Goal: Task Accomplishment & Management: Complete application form

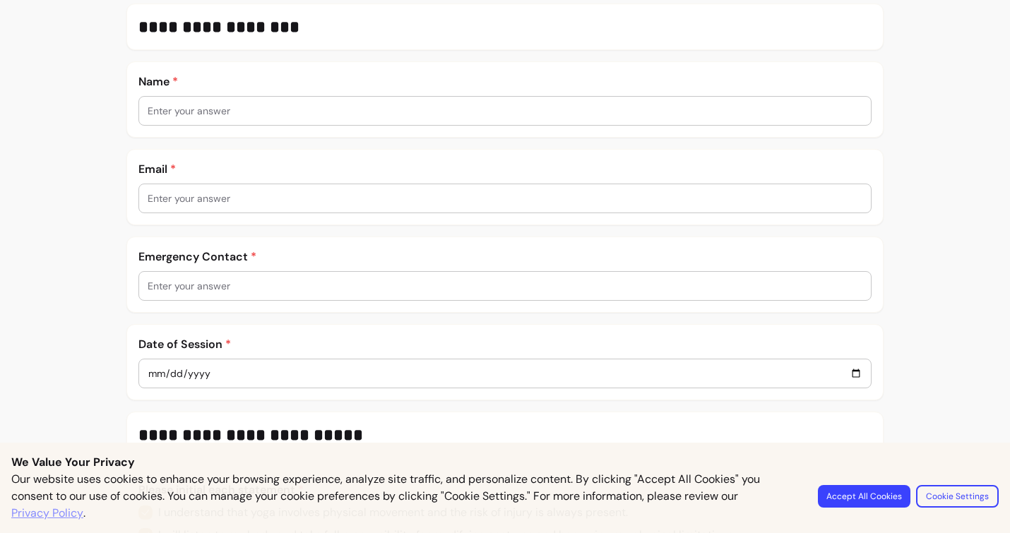
scroll to position [285, 0]
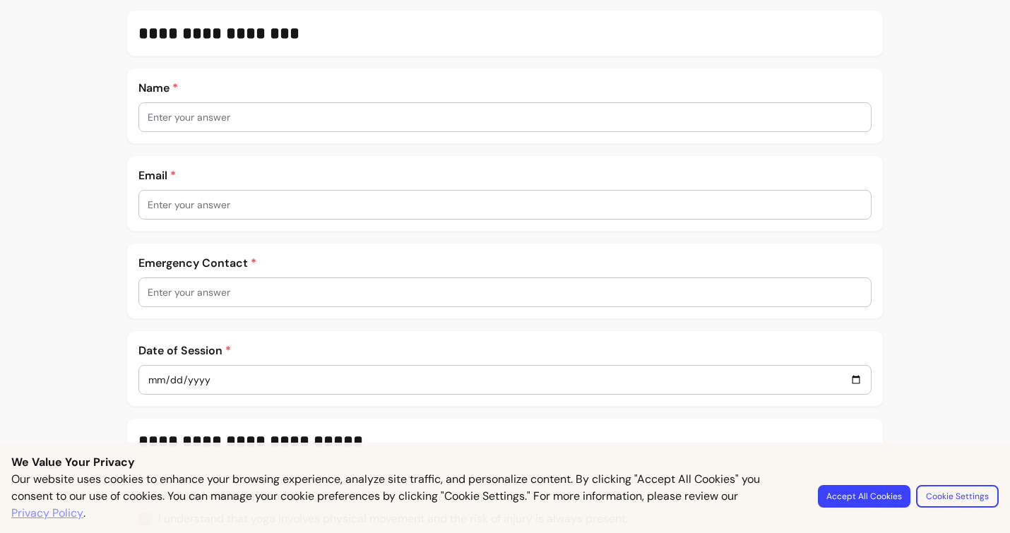
click at [256, 288] on input "text" at bounding box center [506, 292] width 716 height 14
type input "valntna"
click at [252, 218] on div at bounding box center [506, 205] width 716 height 28
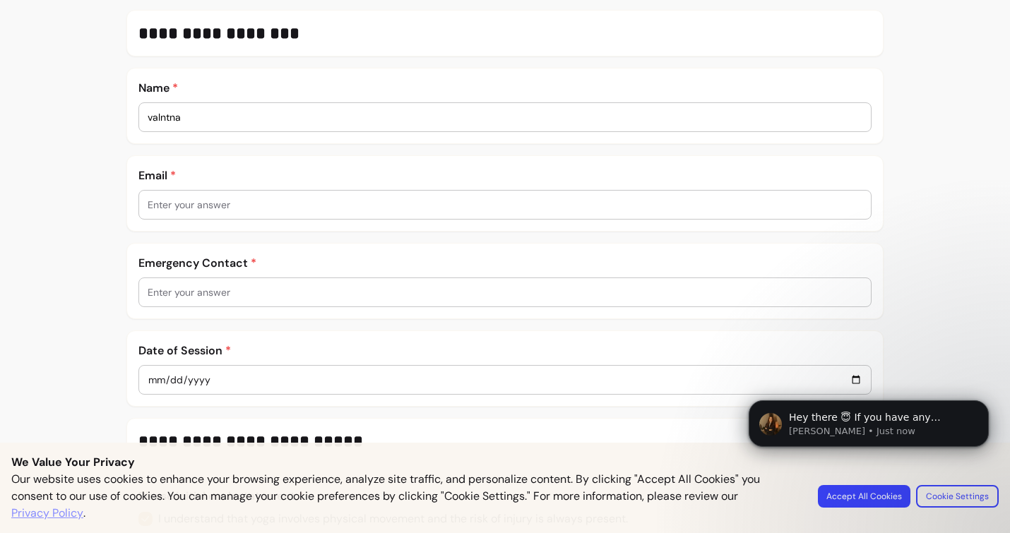
scroll to position [0, 0]
type input "valntnamusic@gmail.com"
click at [206, 292] on input "text" at bounding box center [506, 292] width 716 height 14
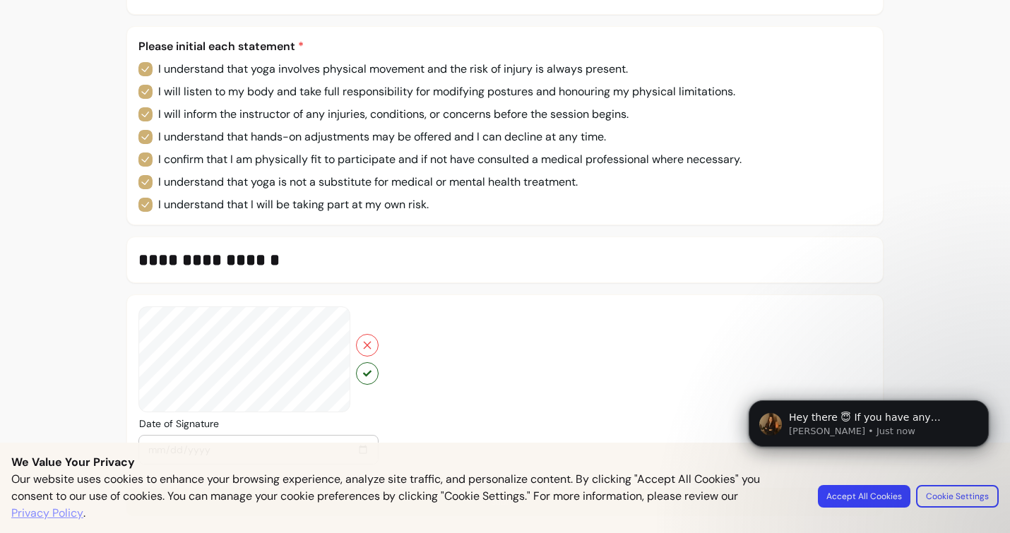
scroll to position [735, 0]
type input "07999404881"
click at [368, 350] on icon "button" at bounding box center [367, 345] width 11 height 11
click at [371, 345] on icon "button" at bounding box center [367, 345] width 11 height 11
click at [372, 348] on icon "button" at bounding box center [367, 345] width 11 height 11
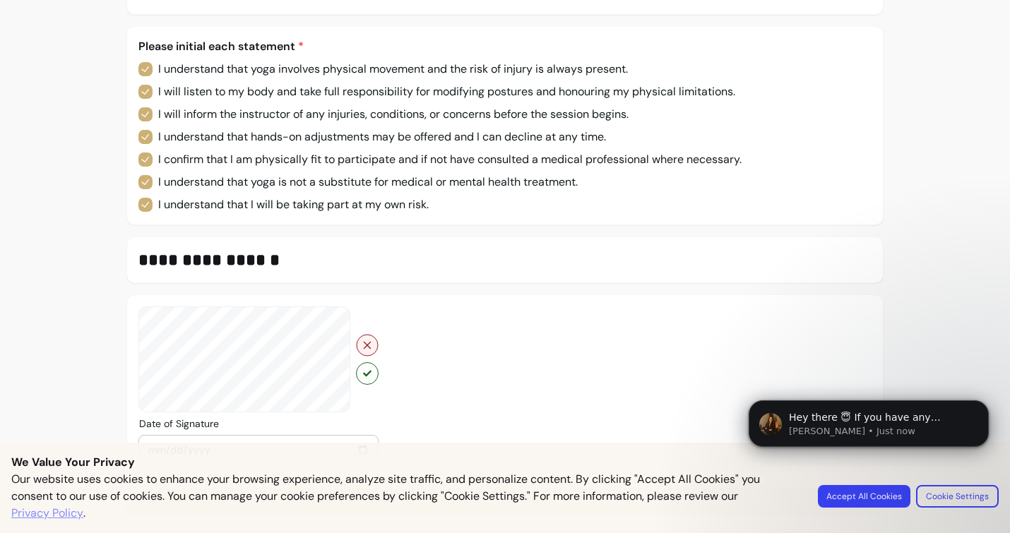
click at [369, 345] on icon "button" at bounding box center [367, 345] width 11 height 11
click at [368, 341] on icon "button" at bounding box center [367, 345] width 11 height 11
click at [372, 372] on button "button" at bounding box center [367, 373] width 22 height 22
click at [870, 498] on body "Hey there 😇 If you have any question about what you can do with Fluum, I'm here…" at bounding box center [868, 449] width 271 height 144
click at [852, 495] on body "Hey there 😇 If you have any question about what you can do with Fluum, I'm here…" at bounding box center [868, 449] width 271 height 144
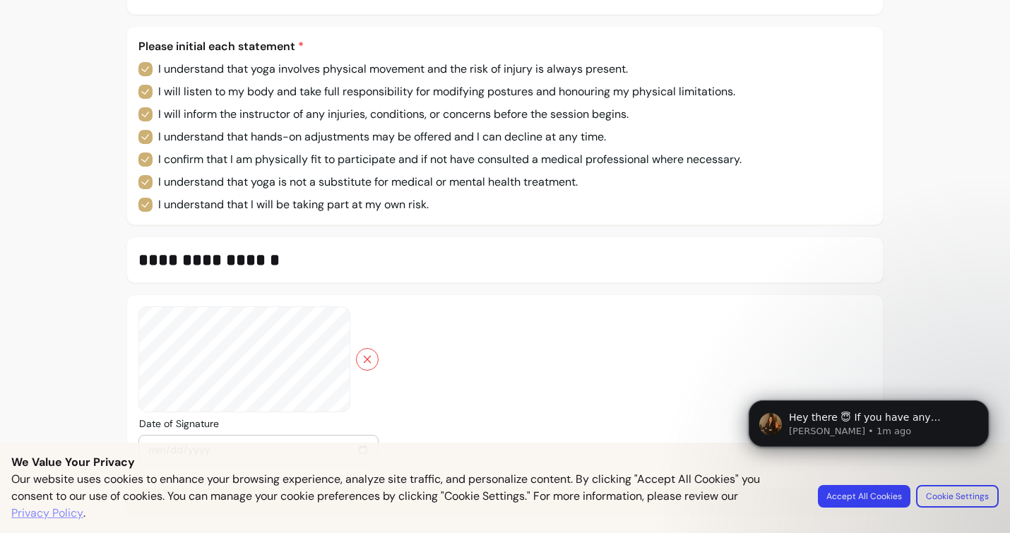
click at [735, 350] on div "Date of Signature 2025-10-08" at bounding box center [505, 386] width 758 height 182
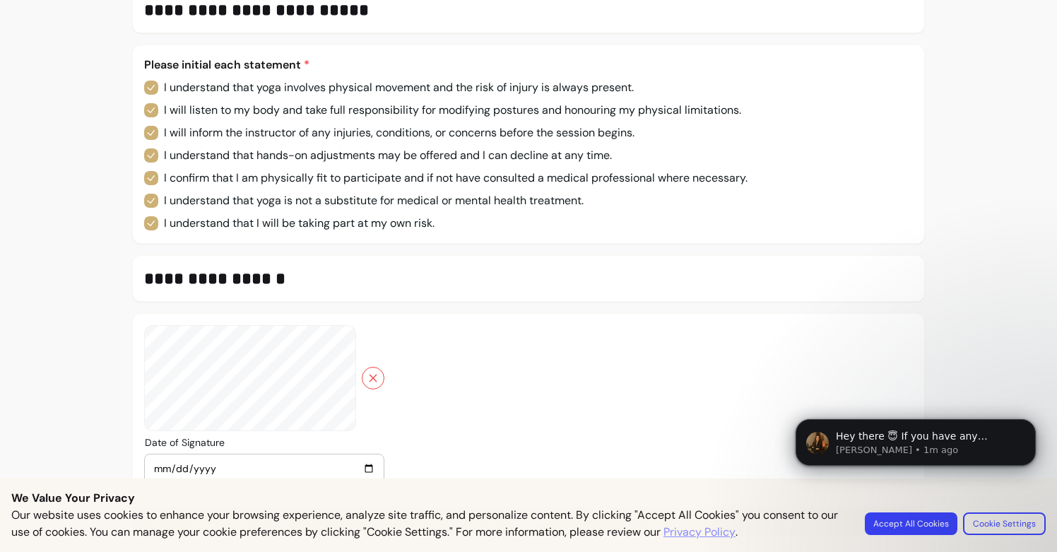
scroll to position [717, 0]
drag, startPoint x: 168, startPoint y: 342, endPoint x: 172, endPoint y: 418, distance: 76.4
click at [172, 418] on div at bounding box center [264, 404] width 240 height 158
click at [217, 391] on div at bounding box center [264, 404] width 240 height 158
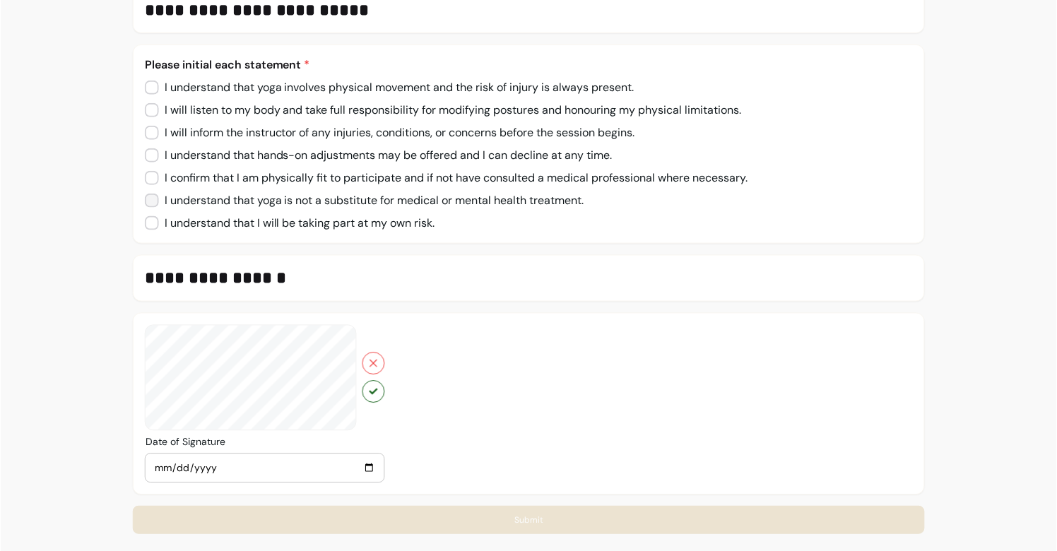
scroll to position [717, 0]
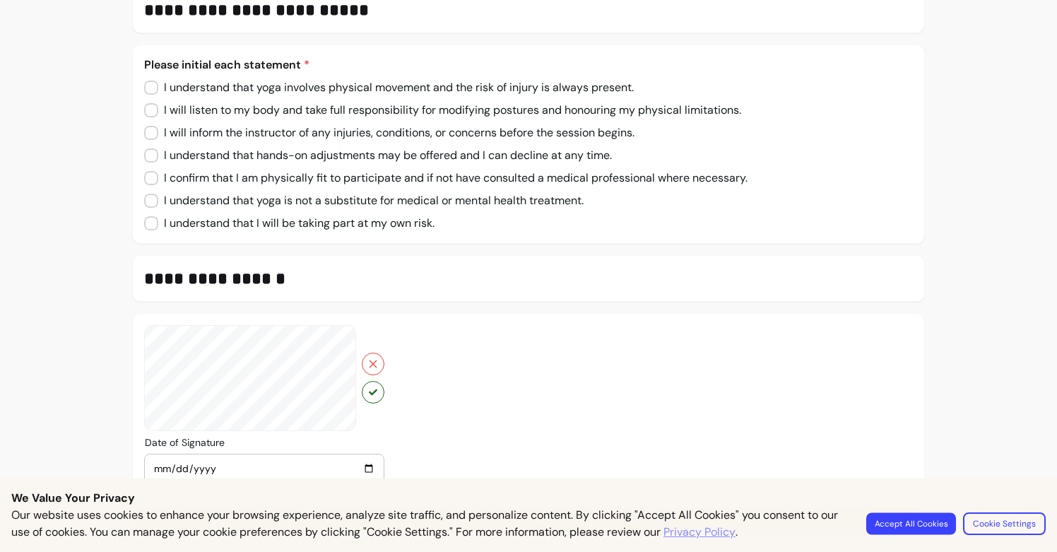
click at [926, 519] on button "Accept All Cookies" at bounding box center [911, 523] width 90 height 22
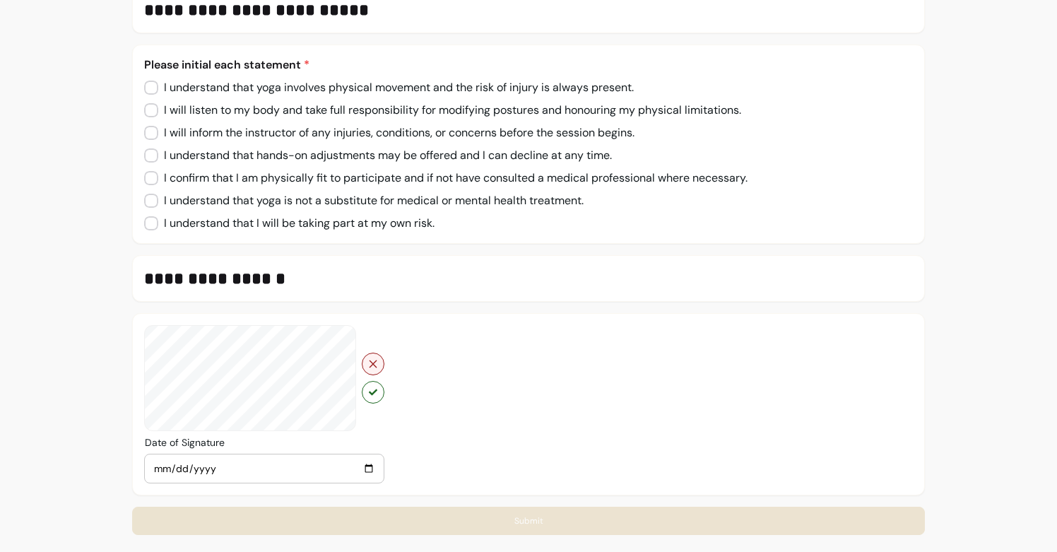
click at [372, 367] on icon "button" at bounding box center [372, 363] width 11 height 11
